Goal: Communication & Community: Share content

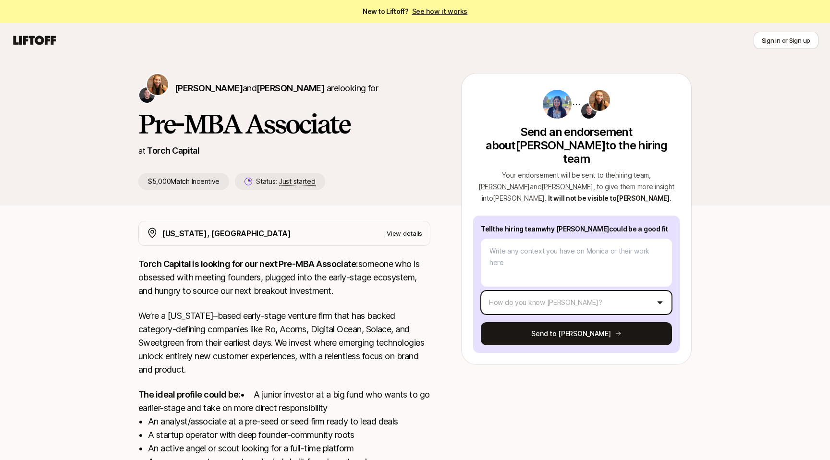
click at [580, 283] on html "New to Liftoff? See how it works Sign in or Sign up Sign in or Sign up [PERSON_…" at bounding box center [415, 230] width 830 height 460
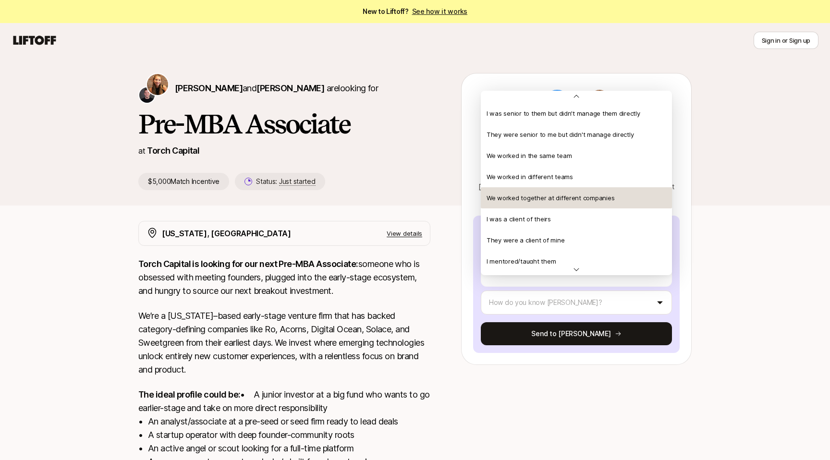
scroll to position [24, 0]
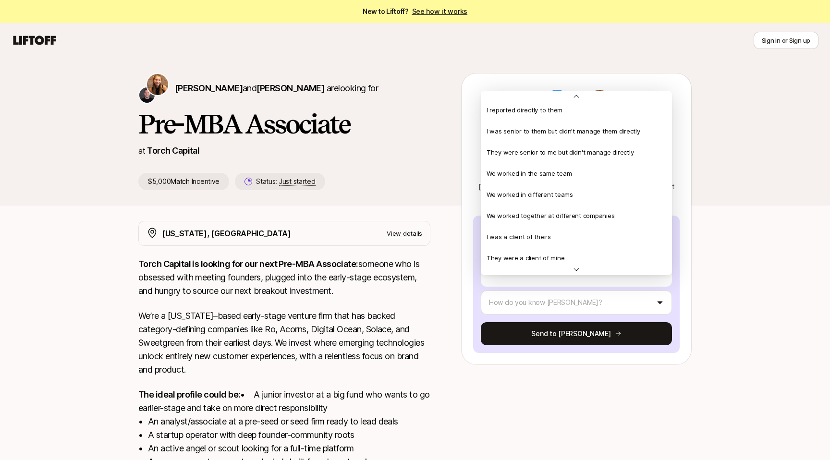
type textarea "x"
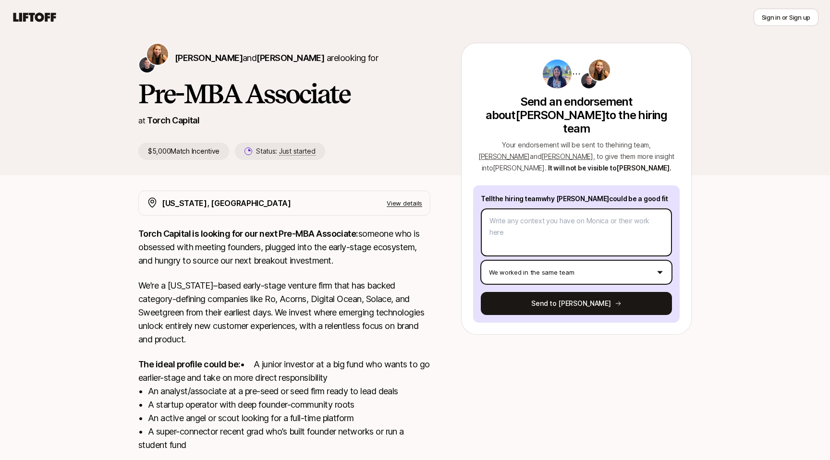
scroll to position [31, 0]
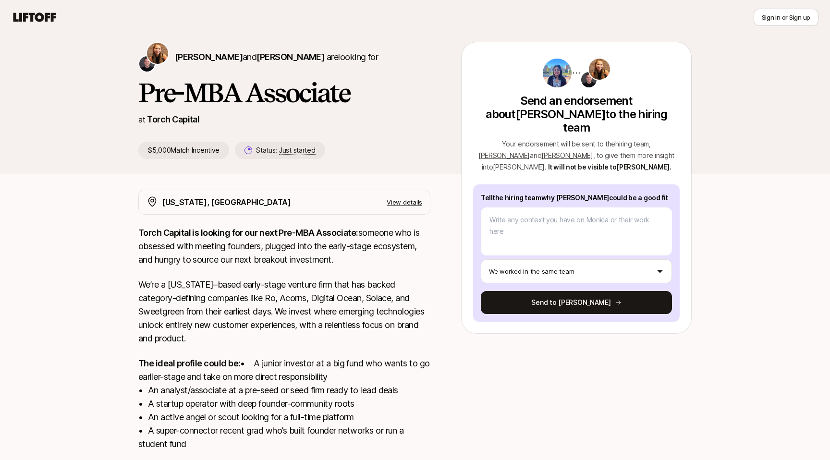
drag, startPoint x: 641, startPoint y: 183, endPoint x: 476, endPoint y: 92, distance: 188.8
click at [476, 92] on div "Send an endorsement about [PERSON_NAME] to the hiring team Your endorsement wil…" at bounding box center [576, 190] width 206 height 264
copy div "Send an endorsement about [PERSON_NAME] to the hiring team Your endorsement wil…"
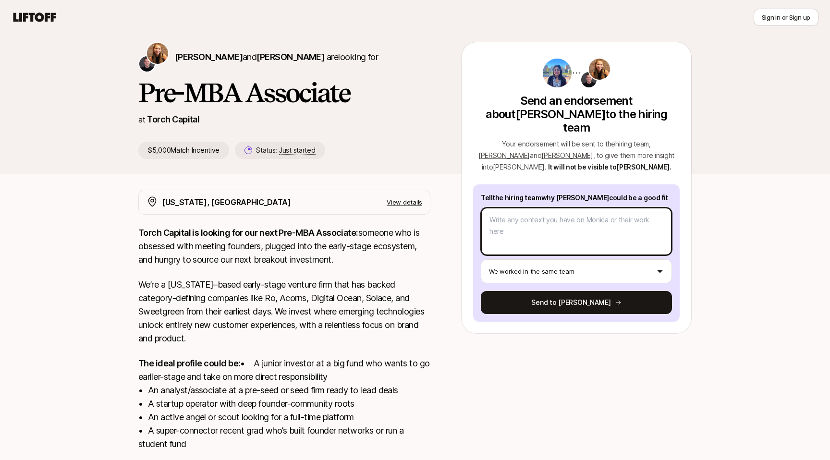
click at [546, 225] on textarea at bounding box center [576, 231] width 191 height 48
paste textarea "To [PERSON_NAME] and [PERSON_NAME], I had the pleasure of working with [PERSON_…"
type textarea "To [PERSON_NAME] and [PERSON_NAME], I had the pleasure of working with [PERSON_…"
type textarea "x"
